Goal: Find specific page/section: Find specific page/section

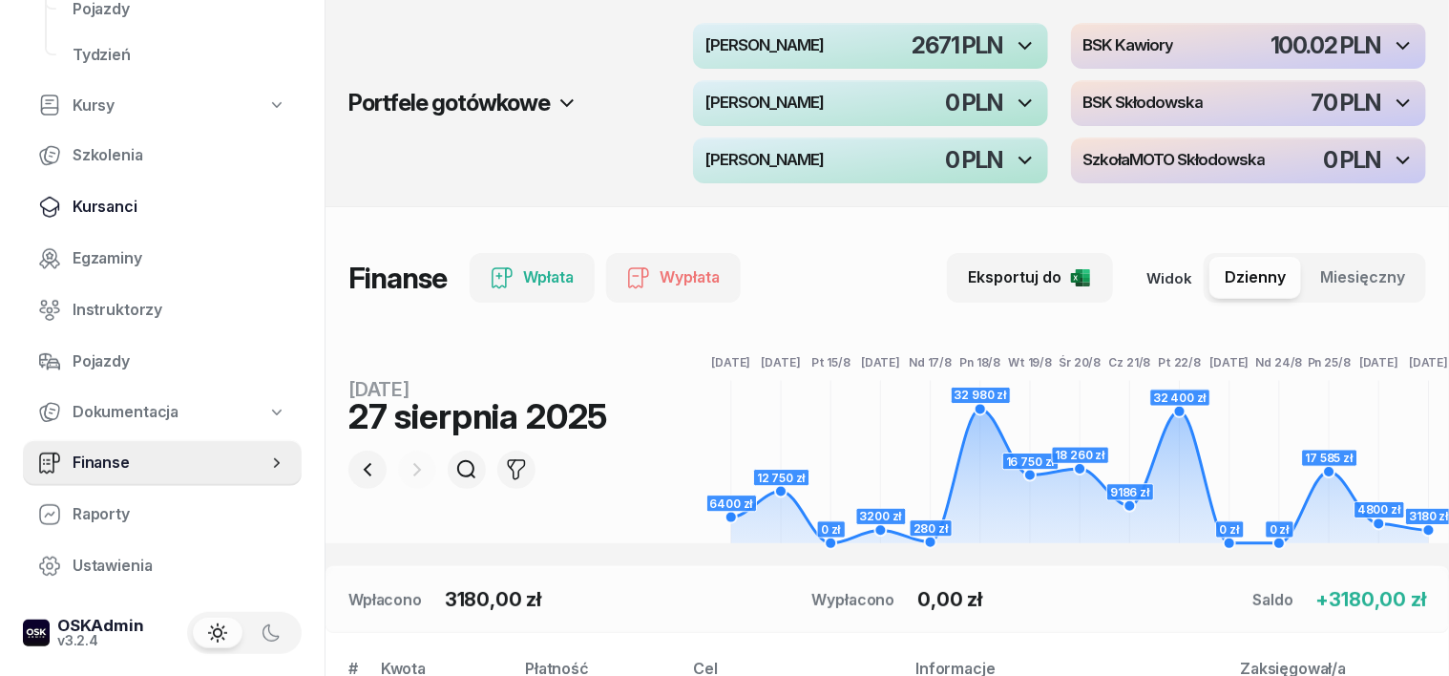
click at [123, 210] on span "Kursanci" at bounding box center [180, 207] width 214 height 25
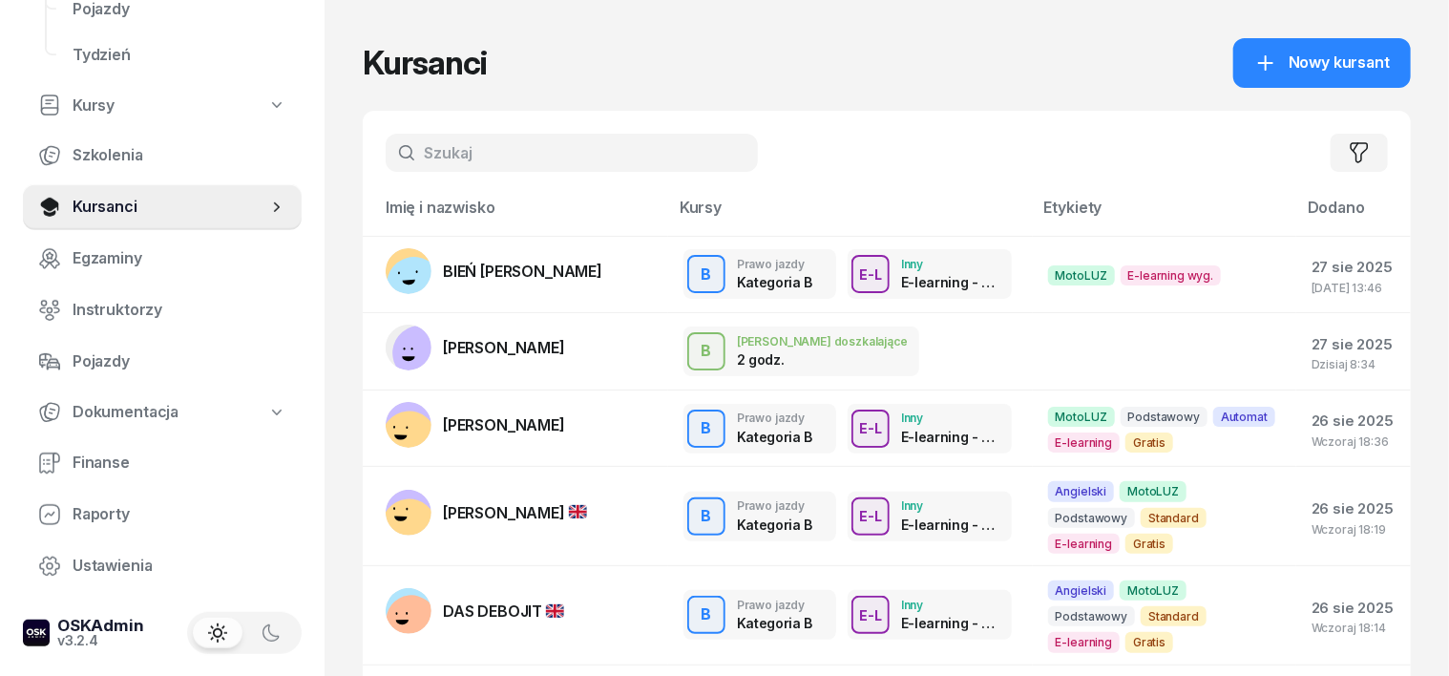
click at [394, 152] on input "text" at bounding box center [572, 153] width 372 height 38
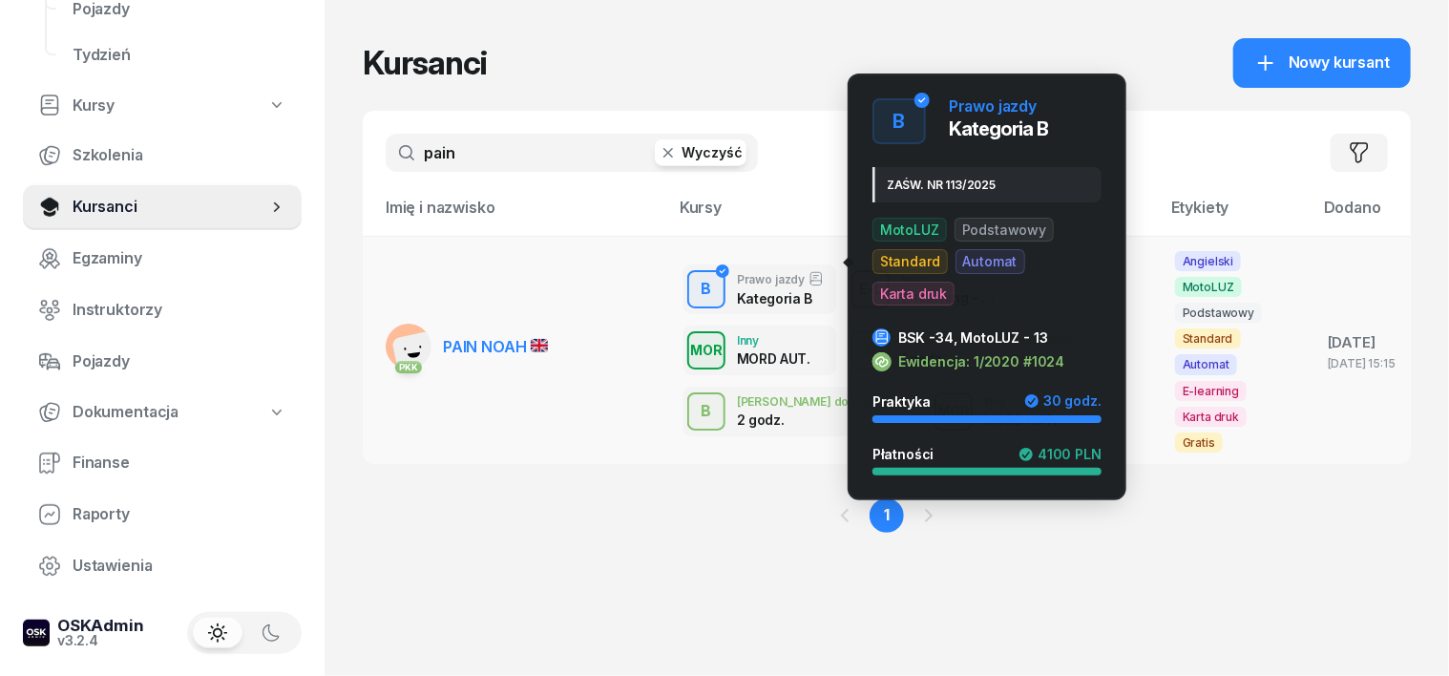
type input "pain"
click at [694, 273] on div "B" at bounding box center [707, 289] width 26 height 32
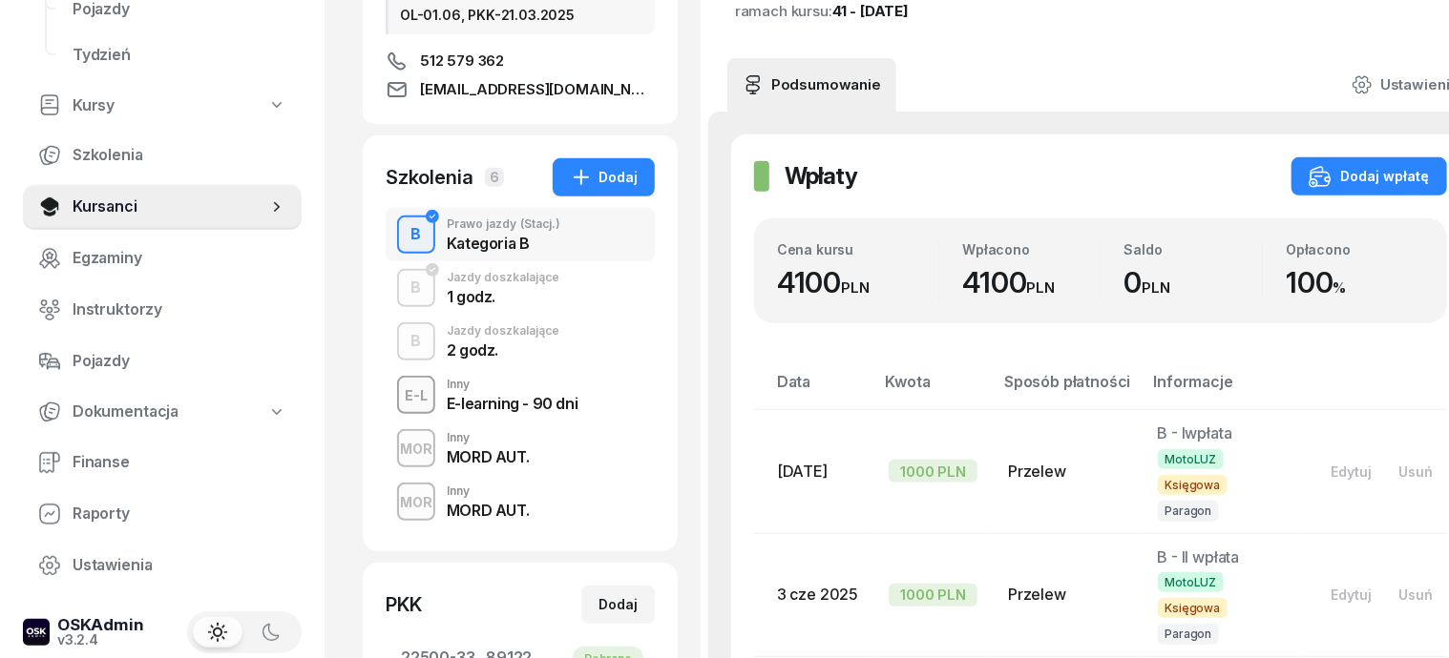
scroll to position [358, 0]
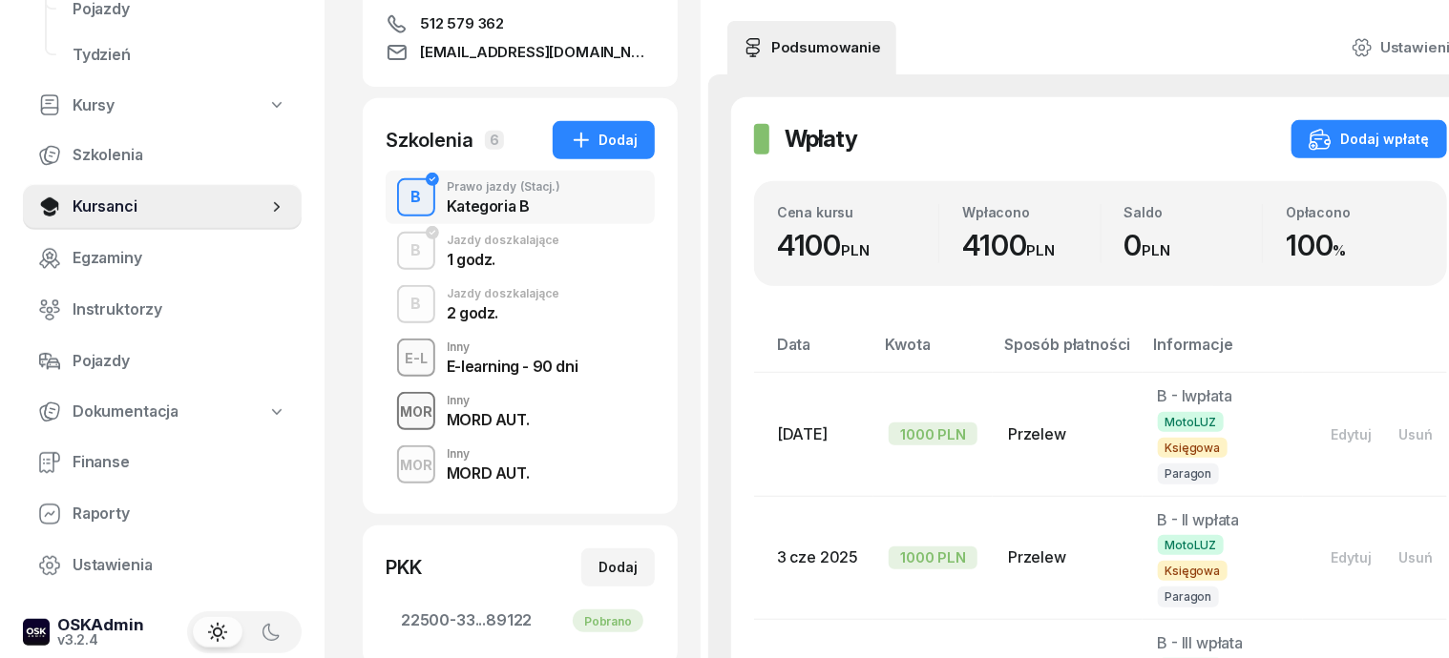
click at [392, 409] on div "MOR" at bounding box center [416, 412] width 48 height 24
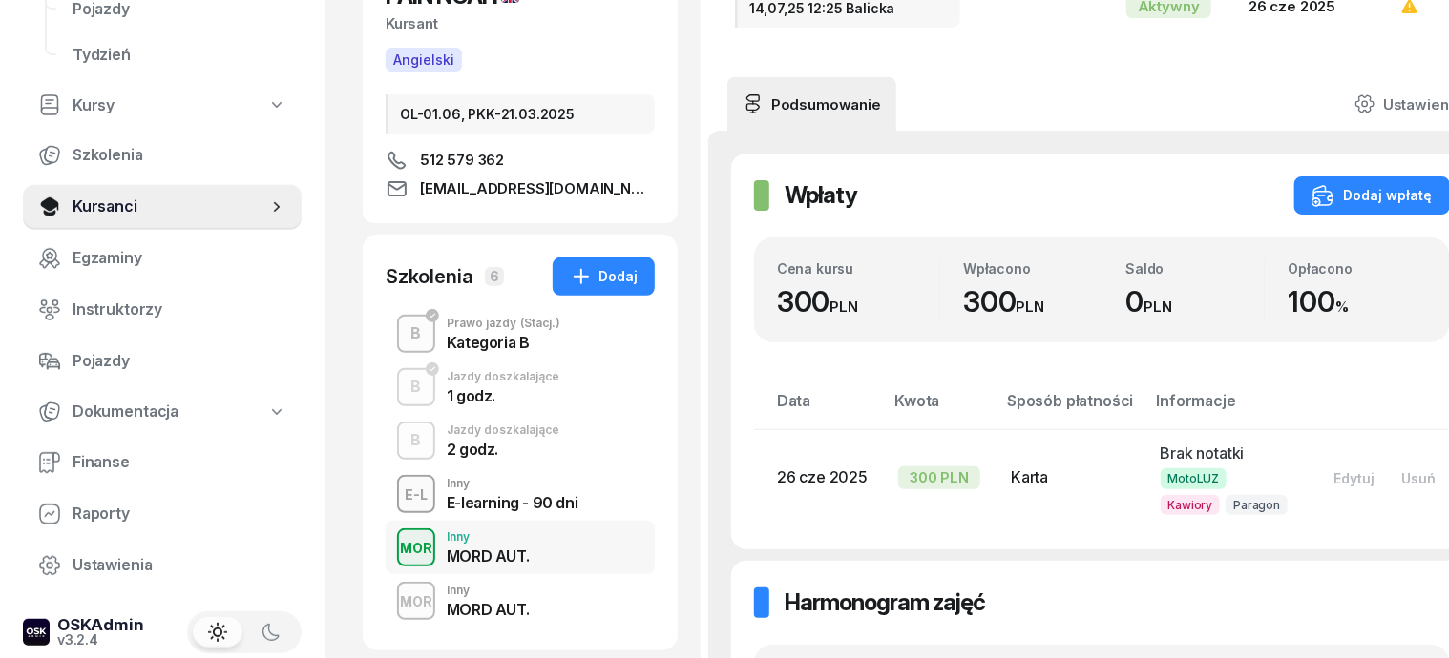
scroll to position [239, 0]
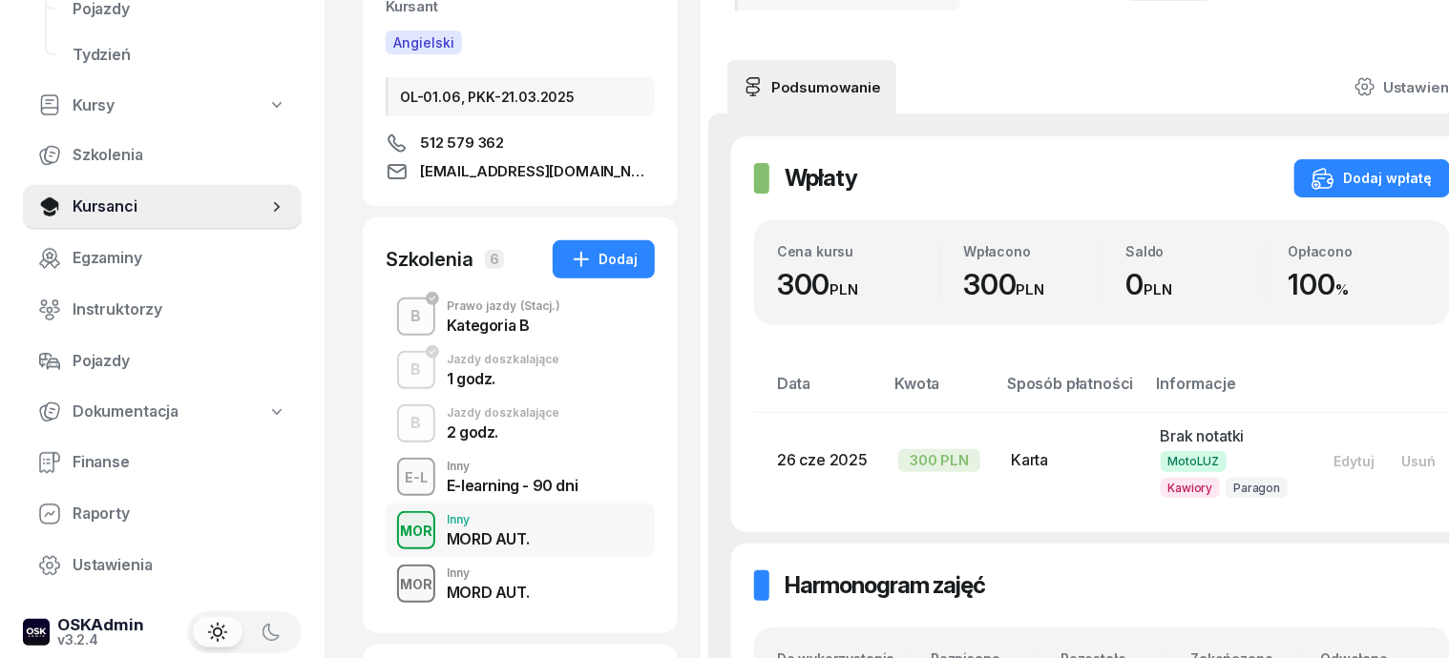
click at [392, 576] on div "MOR" at bounding box center [416, 585] width 48 height 24
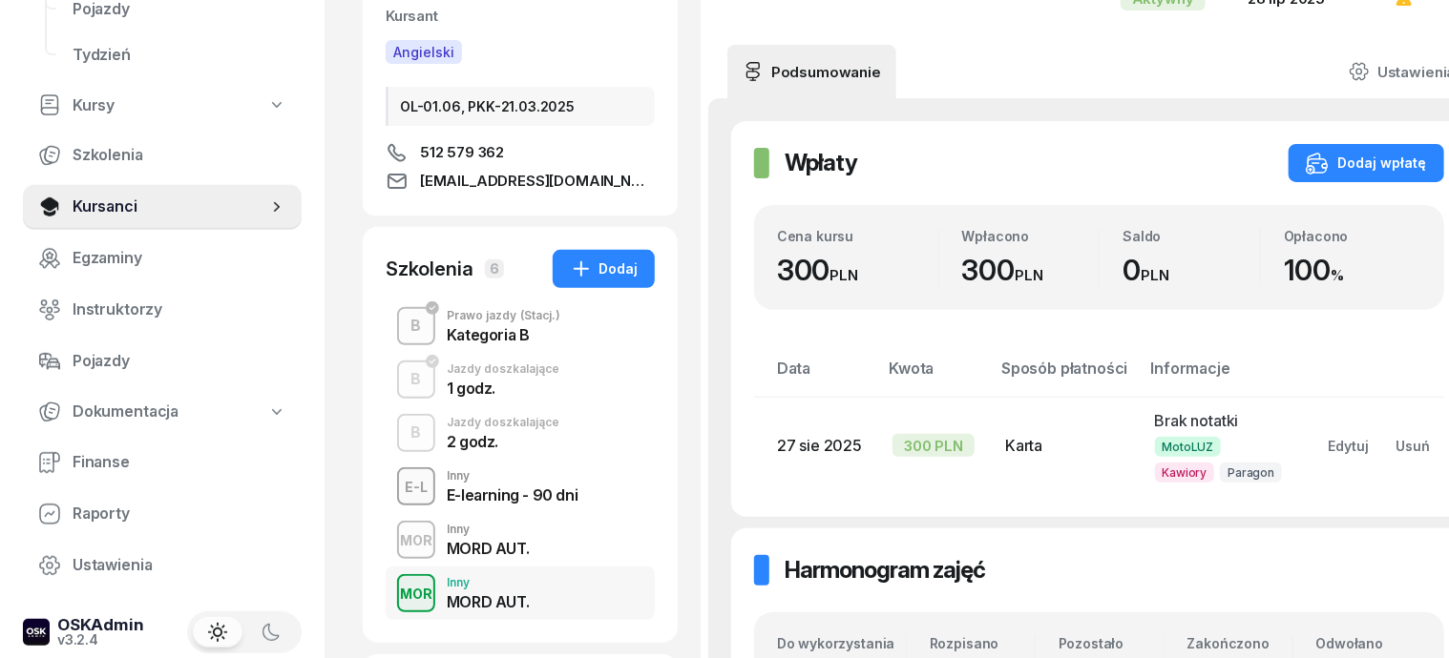
scroll to position [239, 0]
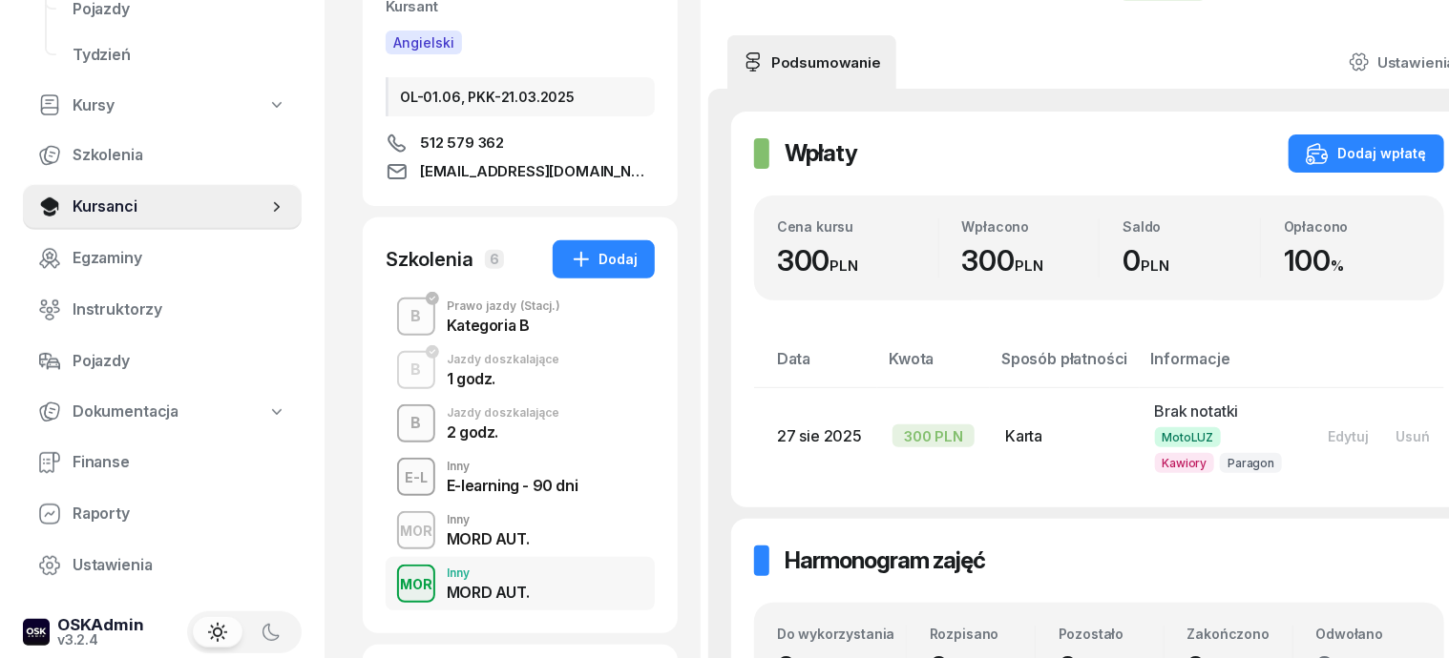
click at [404, 423] on div "B" at bounding box center [417, 423] width 26 height 32
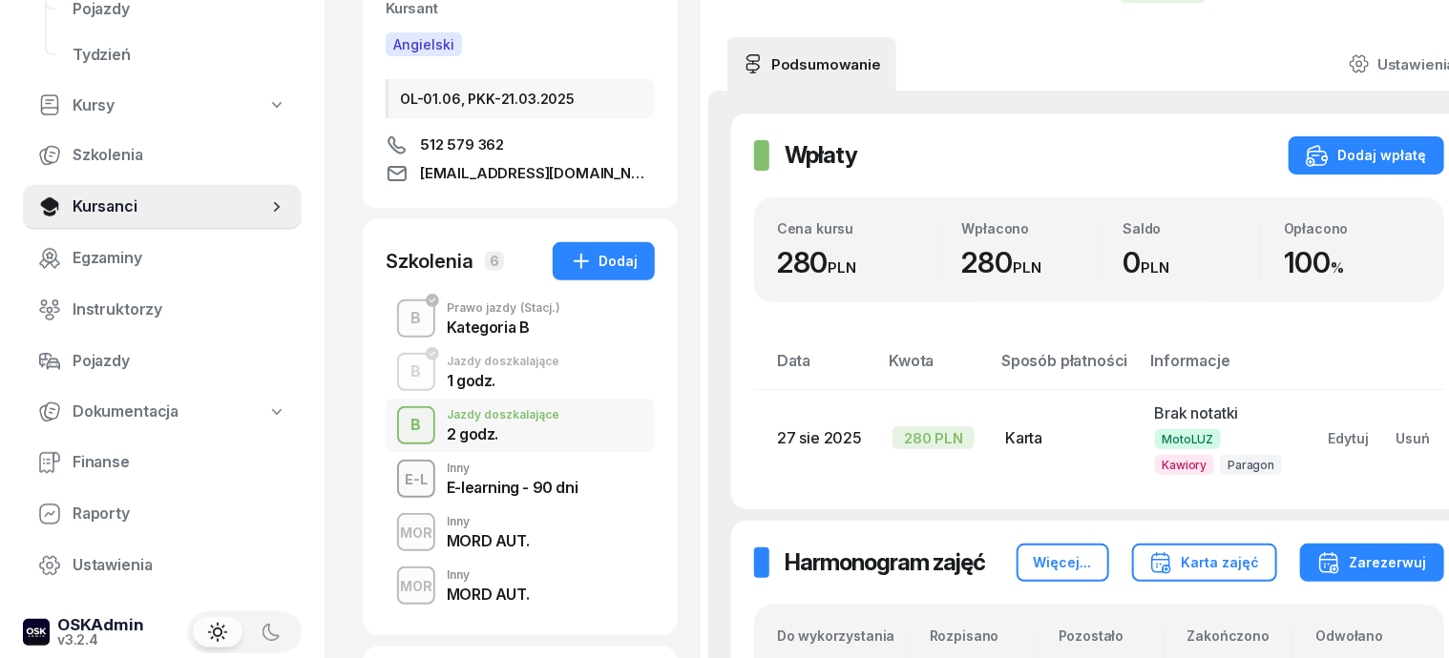
scroll to position [239, 0]
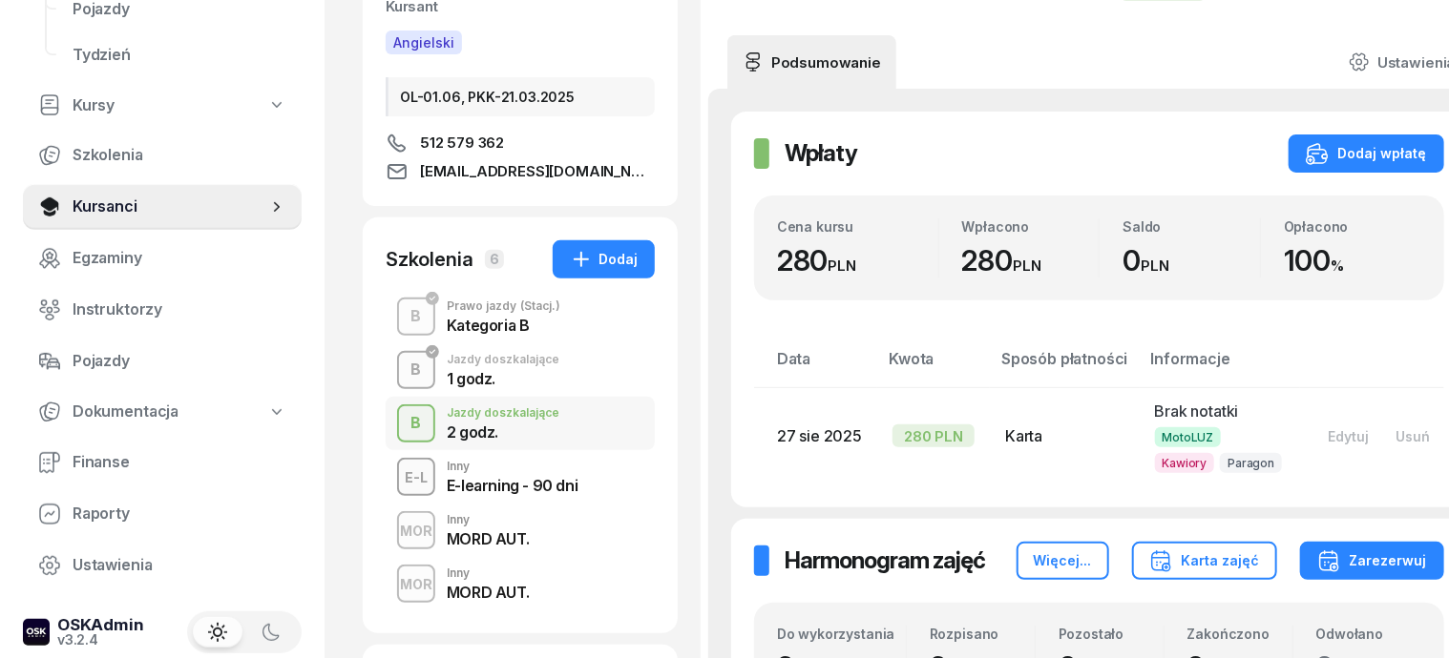
click at [404, 370] on div "B" at bounding box center [417, 370] width 26 height 32
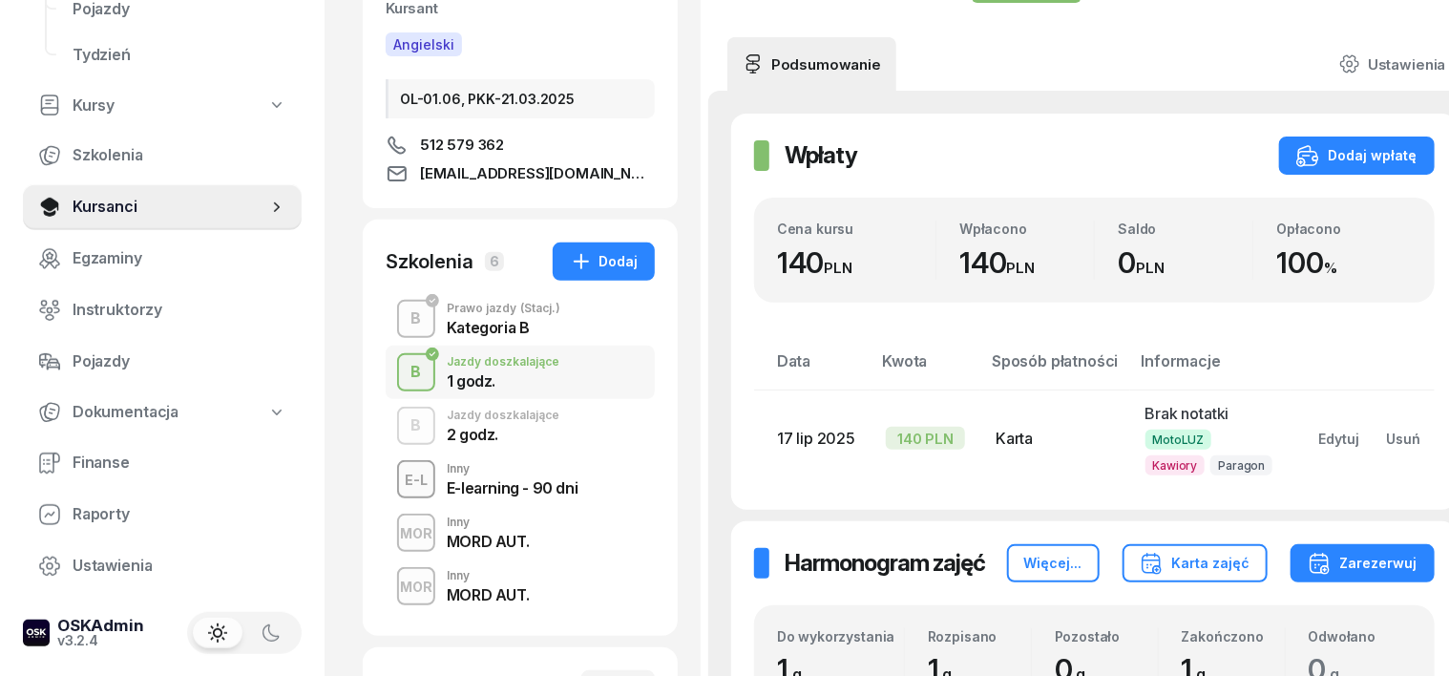
scroll to position [239, 0]
